Goal: Navigation & Orientation: Locate item on page

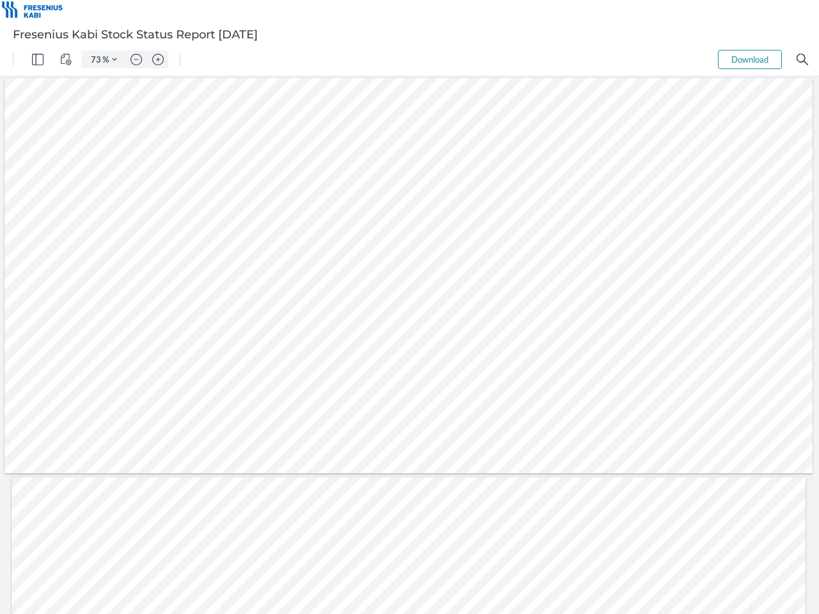
click at [38, 60] on img "Panel" at bounding box center [38, 60] width 12 height 12
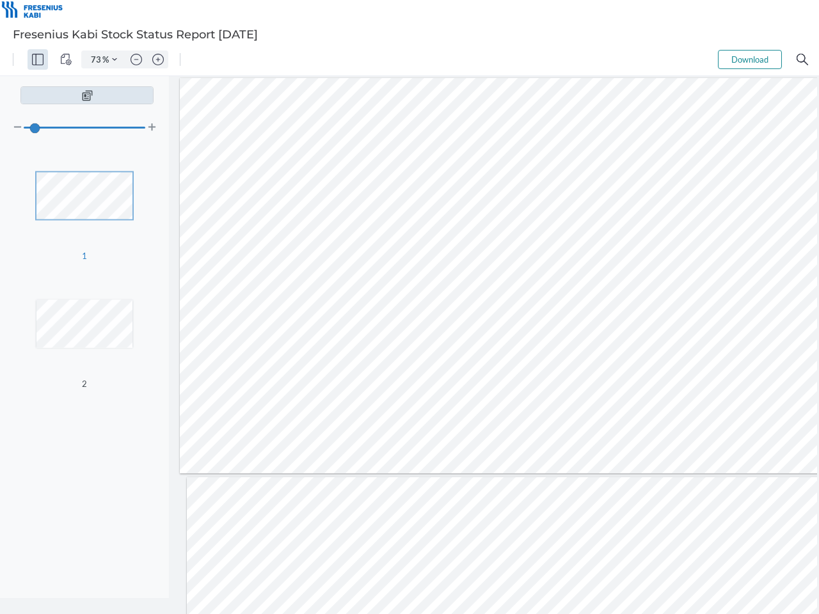
click at [66, 60] on img "View Controls" at bounding box center [66, 60] width 12 height 12
click at [97, 60] on input "73" at bounding box center [93, 60] width 18 height 12
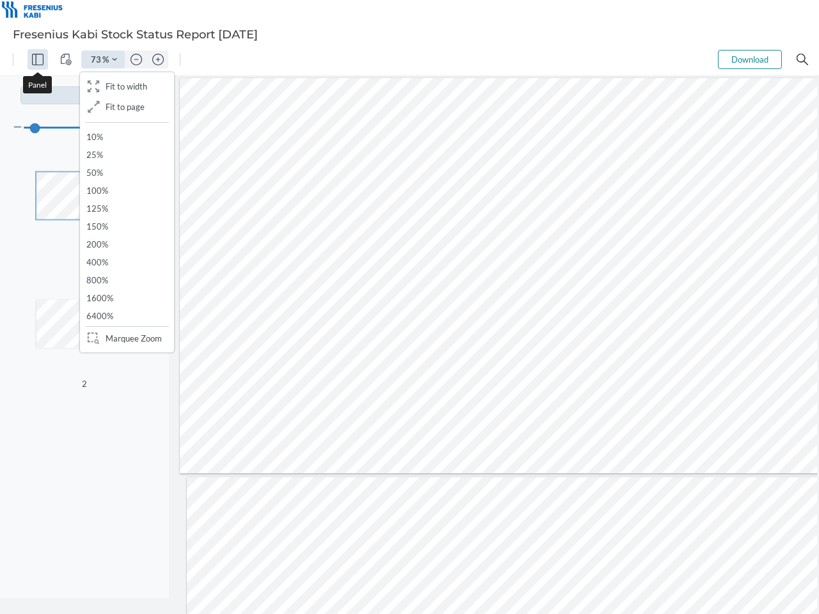
click at [115, 60] on img "Zoom Controls" at bounding box center [114, 59] width 5 height 5
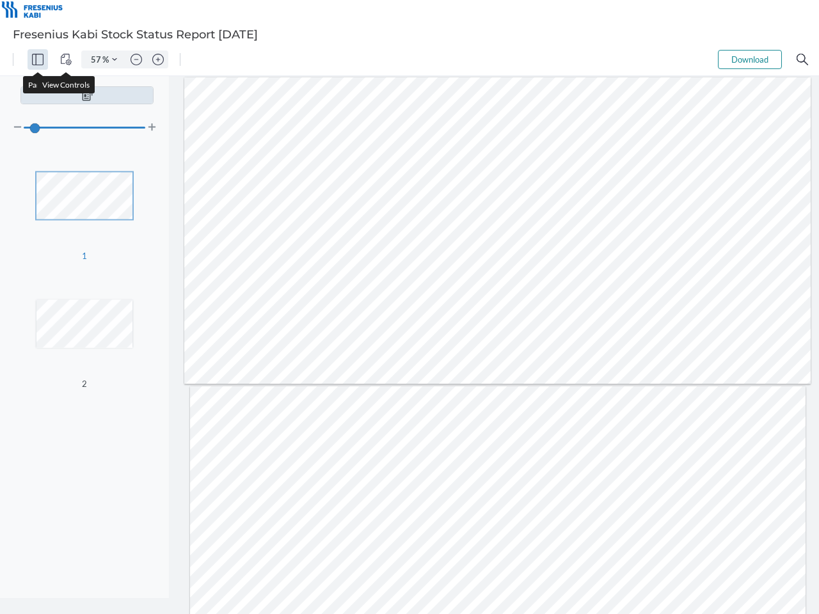
click at [136, 60] on img "Zoom out" at bounding box center [137, 60] width 12 height 12
type input "49"
type input "2"
click at [158, 60] on img "Zoom in" at bounding box center [158, 60] width 12 height 12
type input "57"
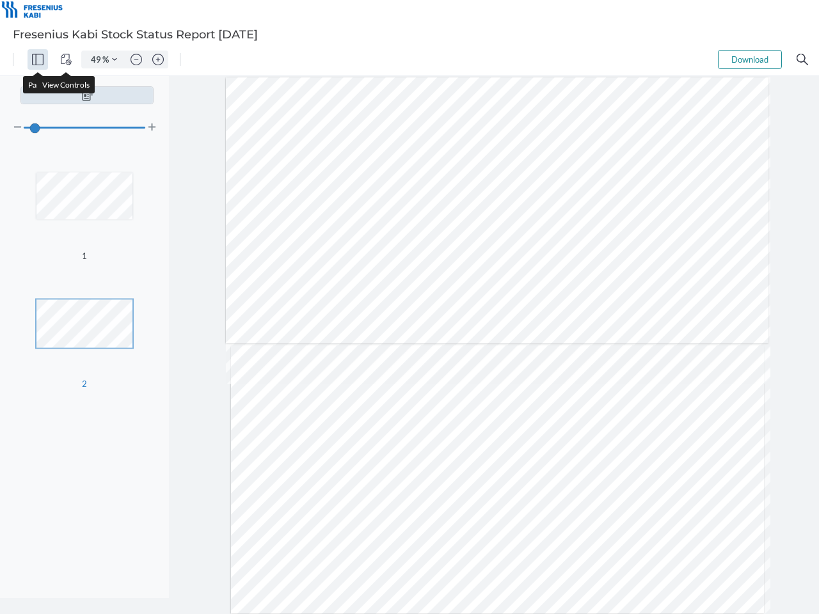
type input "1"
